Goal: Book appointment/travel/reservation

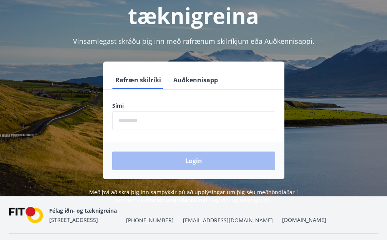
scroll to position [95, 0]
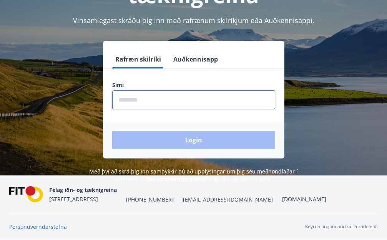
click at [155, 101] on input "phone" at bounding box center [193, 99] width 163 height 19
type input "********"
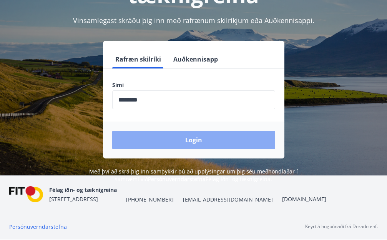
click at [197, 137] on button "Login" at bounding box center [193, 140] width 163 height 18
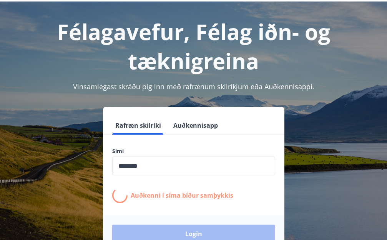
scroll to position [0, 0]
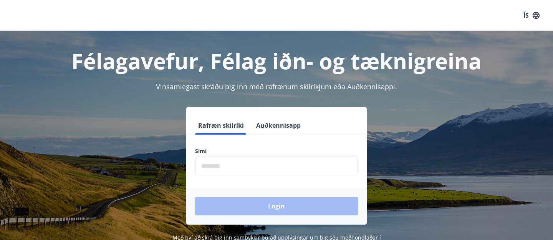
click at [236, 167] on input "phone" at bounding box center [276, 165] width 163 height 19
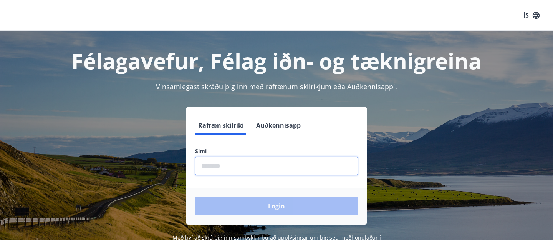
type input "********"
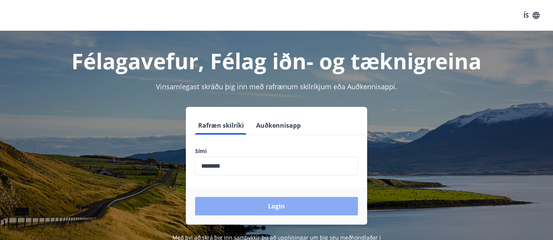
click at [277, 205] on button "Login" at bounding box center [276, 206] width 163 height 18
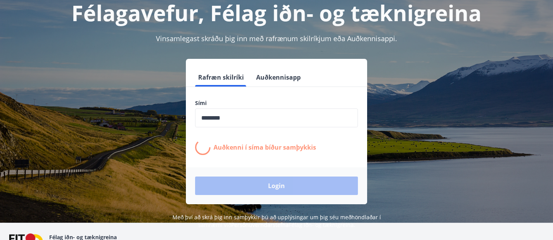
scroll to position [95, 0]
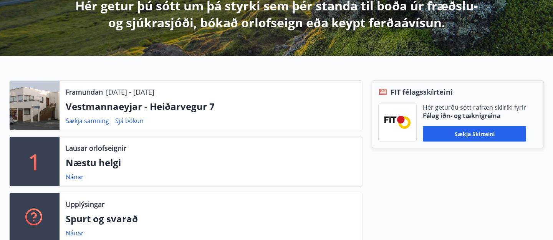
scroll to position [156, 0]
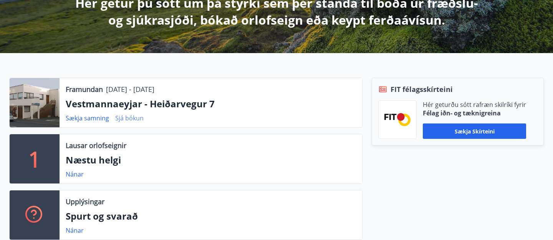
click at [128, 116] on link "Sjá bókun" at bounding box center [129, 118] width 28 height 8
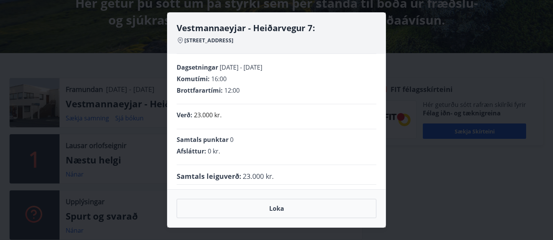
scroll to position [5, 0]
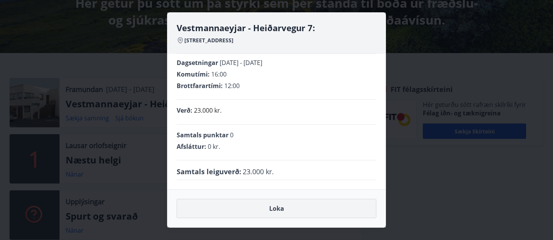
click at [278, 208] on button "Loka" at bounding box center [277, 208] width 200 height 19
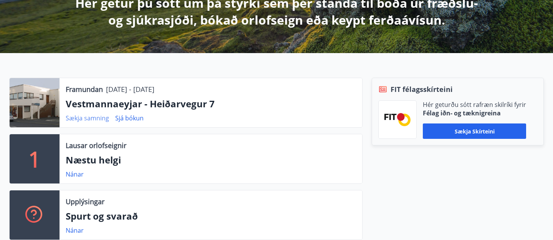
click at [91, 116] on link "Sækja samning" at bounding box center [87, 118] width 43 height 8
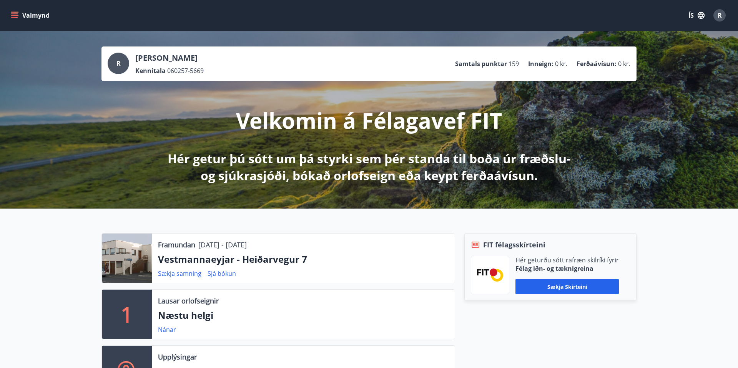
scroll to position [5, 0]
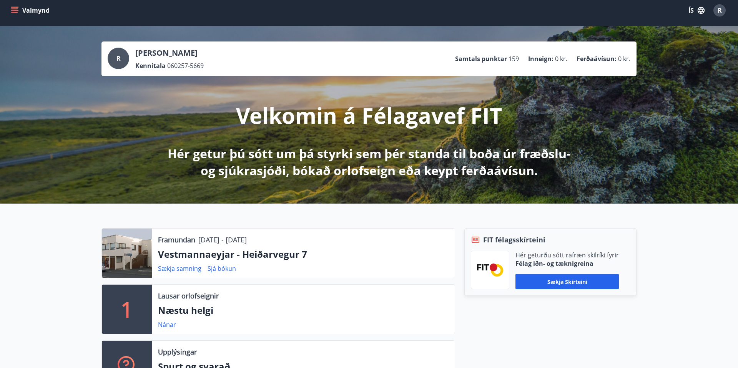
click at [32, 9] on button "Valmynd" at bounding box center [30, 10] width 43 height 14
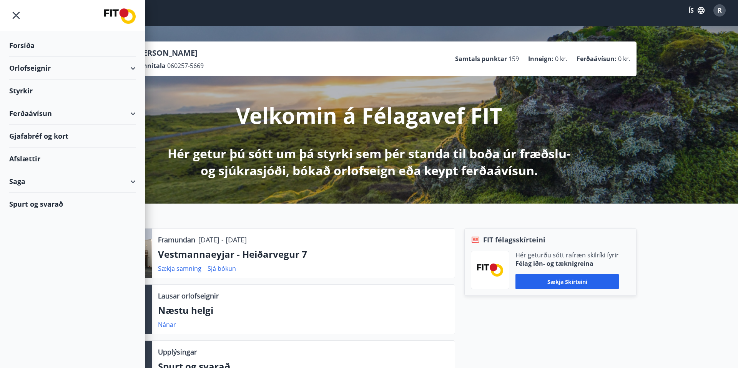
click at [107, 178] on div "Saga" at bounding box center [72, 181] width 126 height 23
click at [34, 216] on div "Bókanir" at bounding box center [72, 217] width 114 height 16
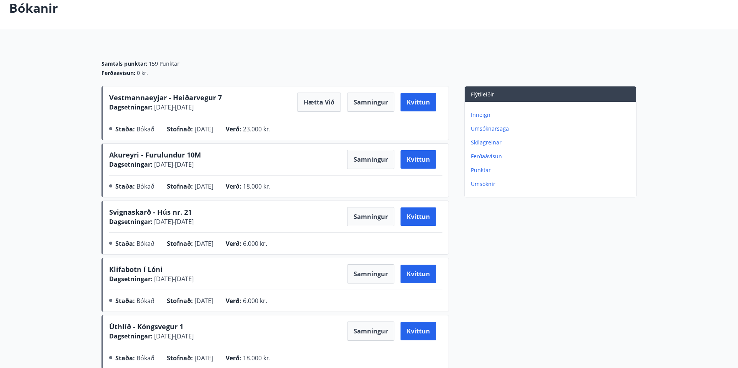
scroll to position [46, 0]
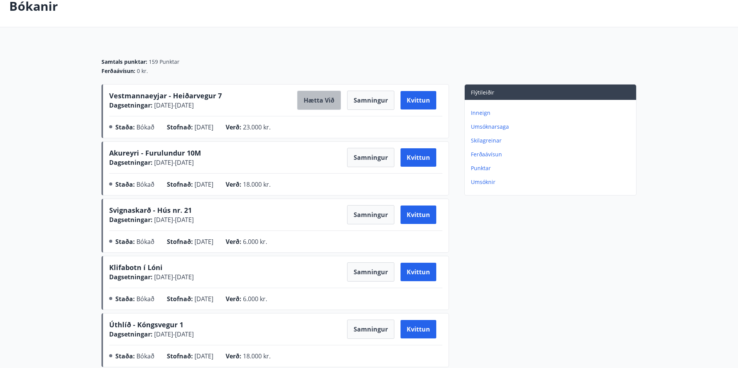
click at [314, 98] on button "Hætta við" at bounding box center [319, 100] width 44 height 19
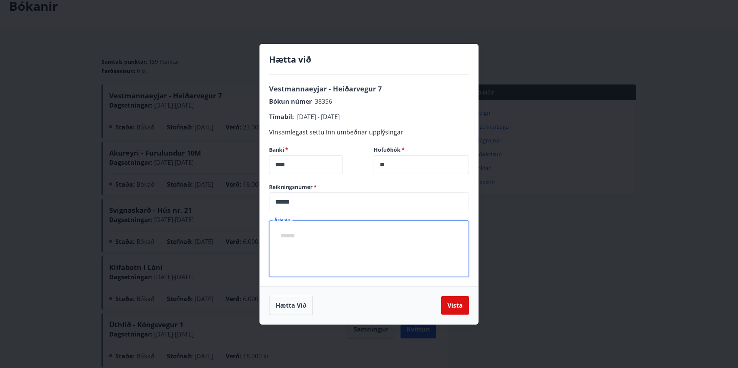
click at [304, 231] on textarea "Ástæða" at bounding box center [368, 249] width 189 height 44
click at [320, 239] on textarea "**********" at bounding box center [368, 249] width 189 height 44
click at [321, 239] on textarea "**********" at bounding box center [368, 249] width 189 height 44
click at [456, 237] on textarea "**********" at bounding box center [368, 249] width 189 height 44
type textarea "**********"
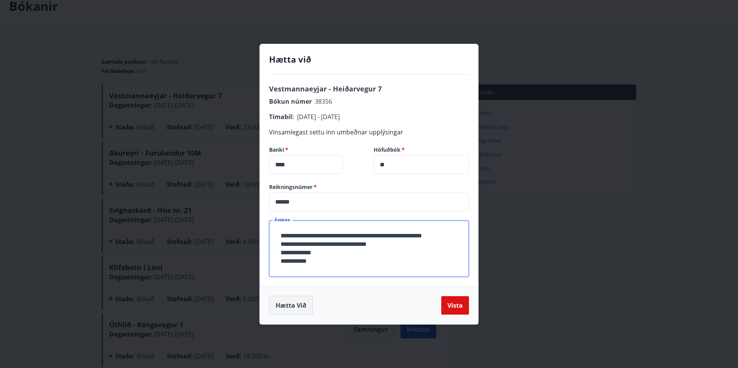
click at [299, 239] on button "Hætta við" at bounding box center [291, 305] width 44 height 19
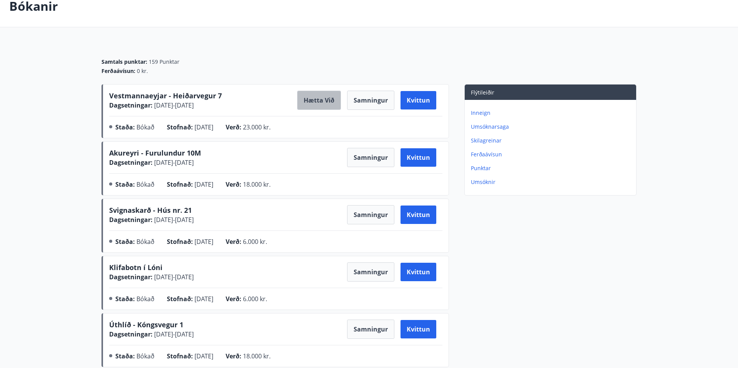
click at [322, 99] on button "Hætta við" at bounding box center [319, 100] width 44 height 19
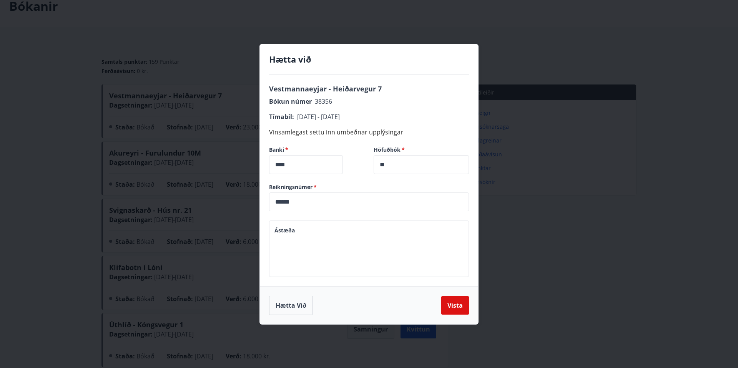
click at [339, 237] on textarea "Ástæða" at bounding box center [368, 249] width 189 height 44
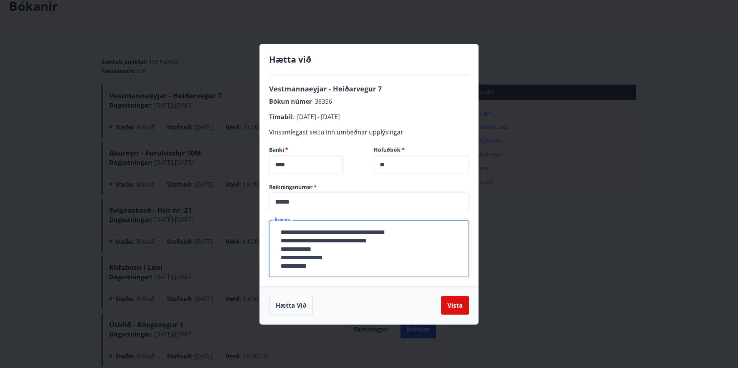
scroll to position [12, 0]
type textarea "**********"
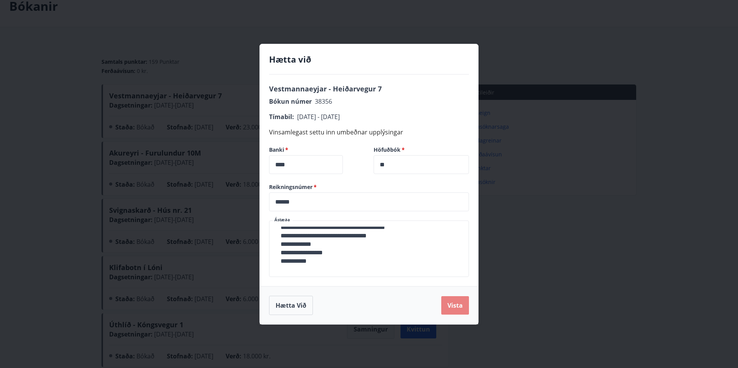
click at [450, 239] on button "Vista" at bounding box center [455, 305] width 28 height 18
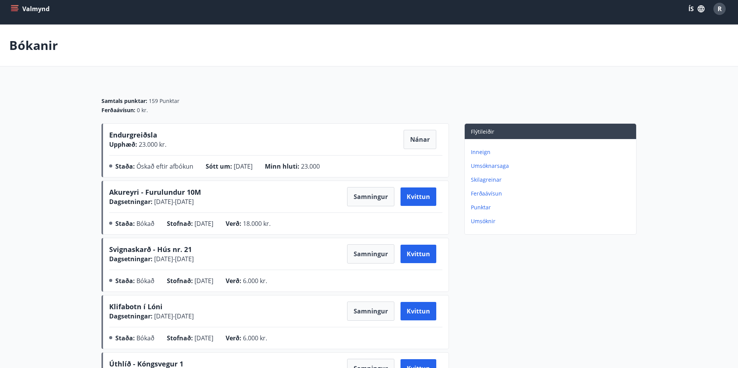
scroll to position [0, 0]
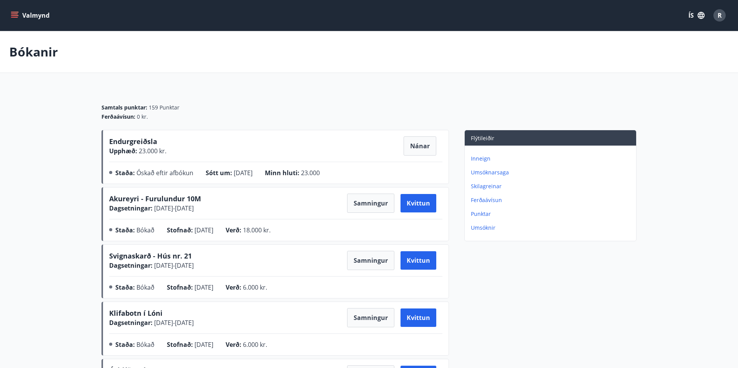
click at [553, 18] on span "R" at bounding box center [719, 15] width 4 height 8
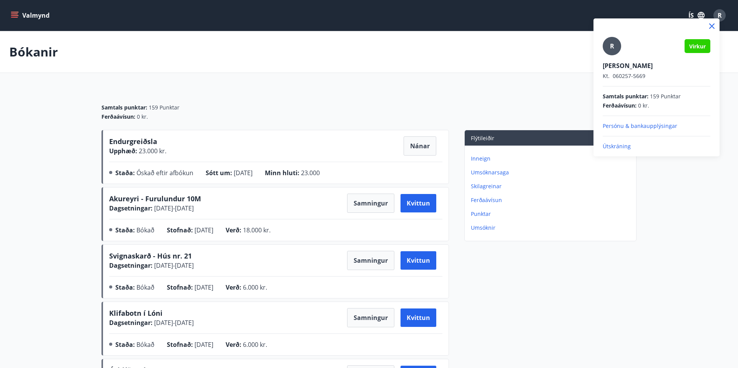
click at [553, 145] on p "Útskráning" at bounding box center [657, 147] width 108 height 8
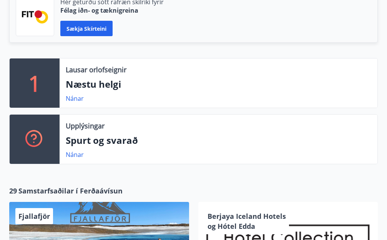
scroll to position [218, 0]
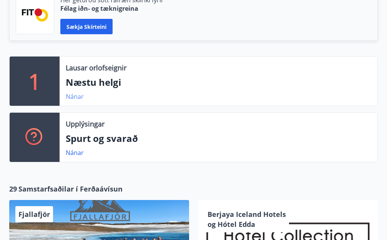
click at [75, 96] on link "Nánar" at bounding box center [75, 96] width 18 height 8
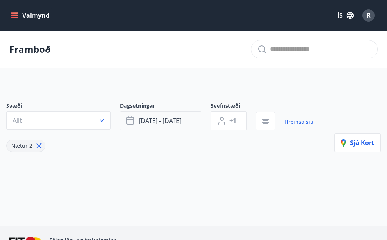
type input "*"
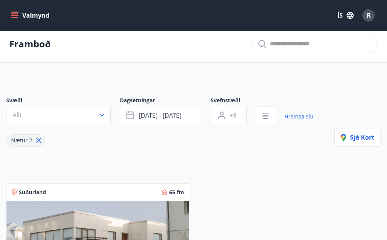
scroll to position [6, 0]
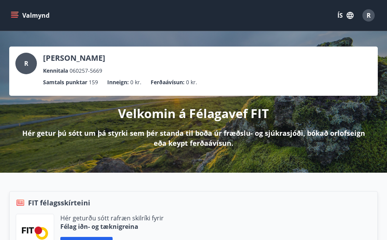
click at [28, 15] on button "Valmynd" at bounding box center [30, 15] width 43 height 14
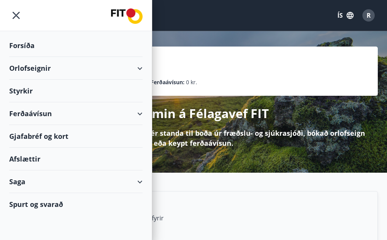
click at [48, 66] on div "Orlofseignir" at bounding box center [75, 68] width 133 height 23
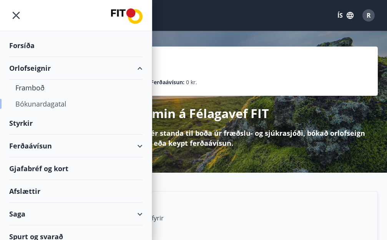
click at [54, 103] on div "Bókunardagatal" at bounding box center [75, 104] width 121 height 16
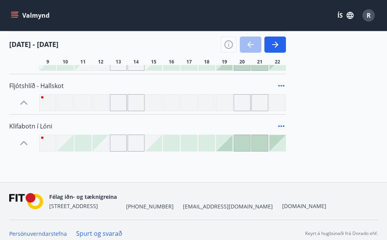
scroll to position [1262, 0]
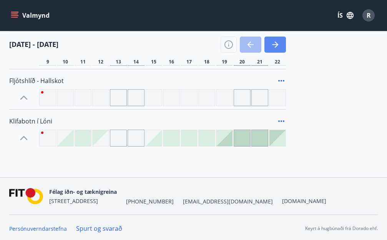
click at [276, 42] on icon "button" at bounding box center [275, 44] width 9 height 9
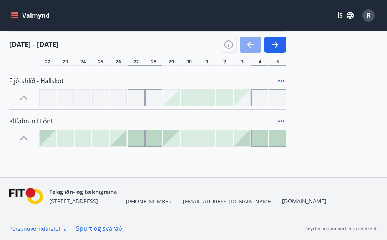
click at [249, 42] on icon "button" at bounding box center [250, 44] width 9 height 9
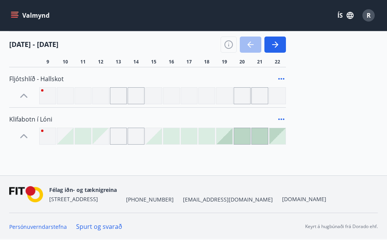
scroll to position [1263, 0]
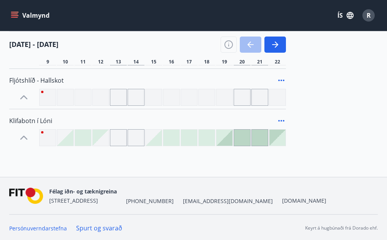
click at [105, 140] on div at bounding box center [101, 137] width 16 height 16
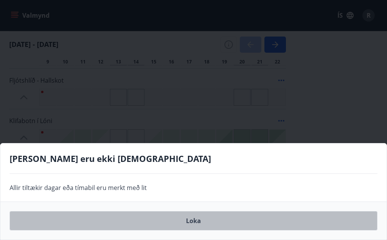
click at [192, 219] on button "Loka" at bounding box center [194, 220] width 368 height 19
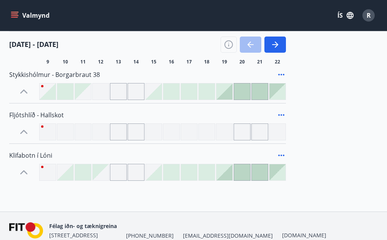
scroll to position [1229, 0]
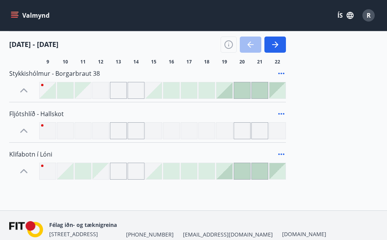
click at [227, 172] on div at bounding box center [224, 171] width 16 height 16
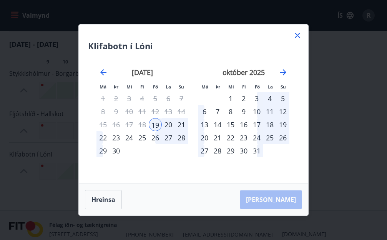
click at [100, 135] on div "22" at bounding box center [102, 137] width 13 height 13
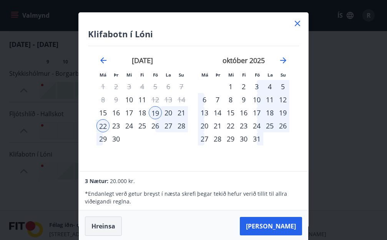
click at [103, 224] on button "Hreinsa" at bounding box center [103, 225] width 37 height 19
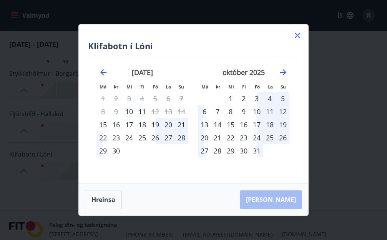
click at [297, 34] on icon at bounding box center [297, 35] width 9 height 9
